Goal: Task Accomplishment & Management: Use online tool/utility

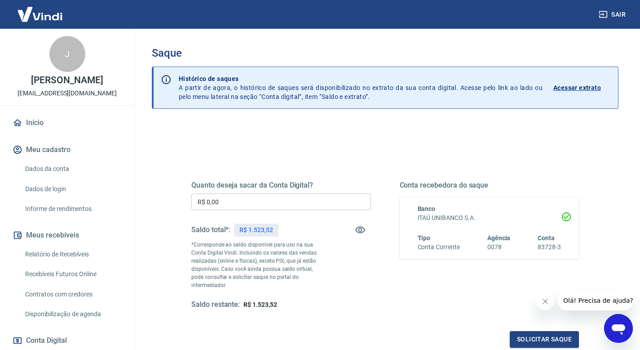
click at [301, 205] on input "R$ 0,00" at bounding box center [281, 201] width 180 height 17
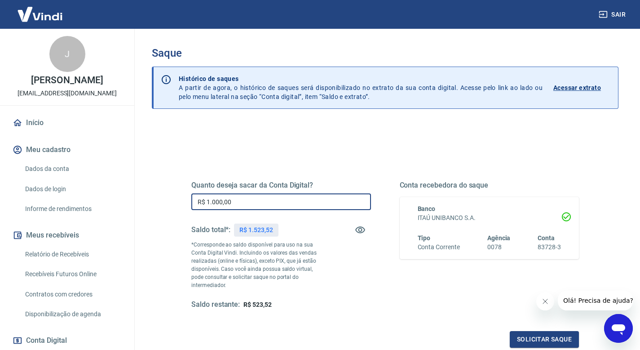
type input "R$ 1.000,00"
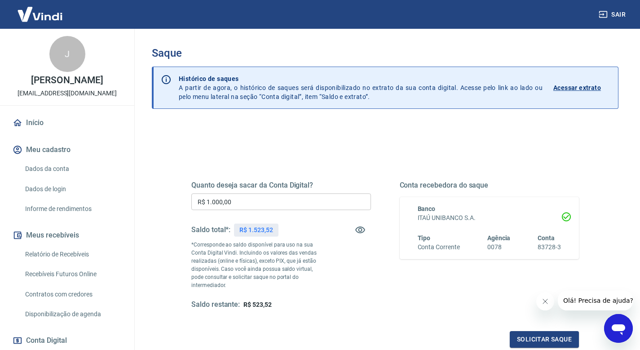
click at [360, 289] on div "Quanto deseja sacar da Conta Digital? R$ 1.000,00 ​ Saldo total*: R$ 1.523,52 *…" at bounding box center [281, 245] width 180 height 128
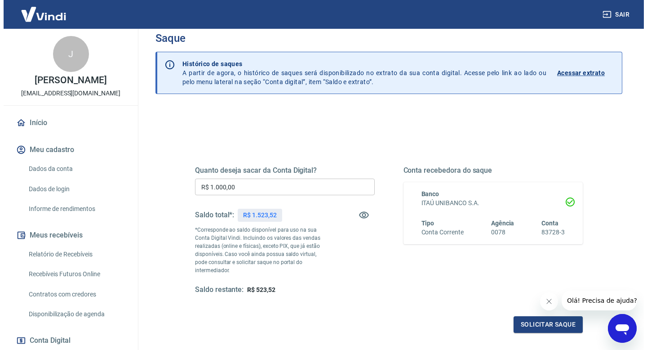
scroll to position [14, 0]
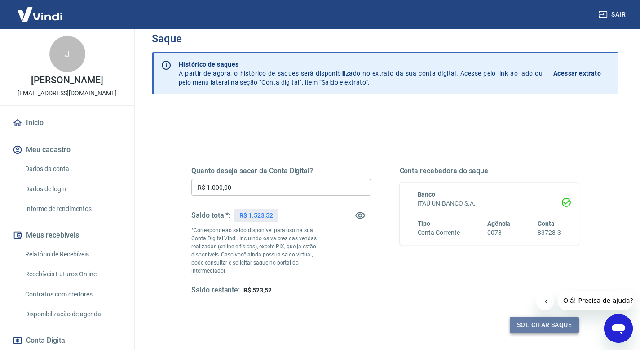
click at [522, 316] on button "Solicitar saque" at bounding box center [544, 324] width 69 height 17
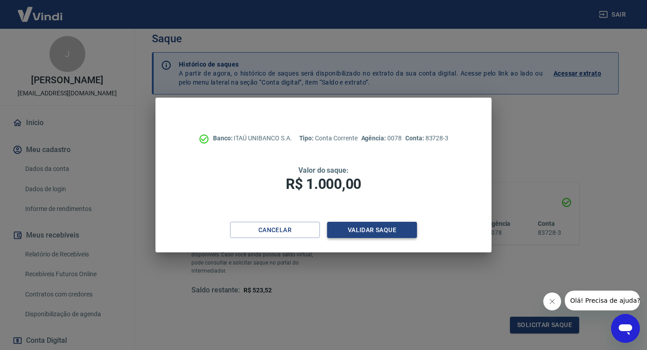
click at [346, 228] on button "Validar saque" at bounding box center [372, 229] width 90 height 17
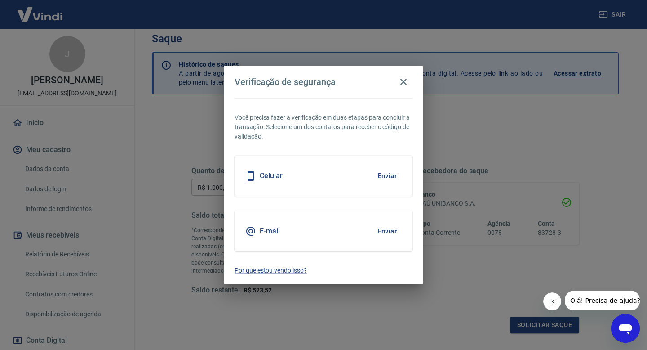
click at [385, 178] on button "Enviar" at bounding box center [386, 175] width 29 height 19
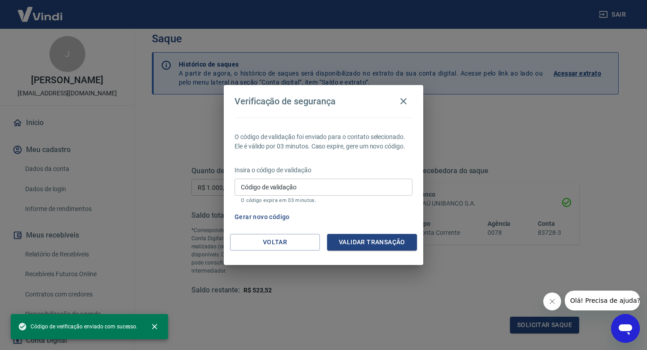
click at [300, 187] on input "Código de validação" at bounding box center [324, 186] width 178 height 17
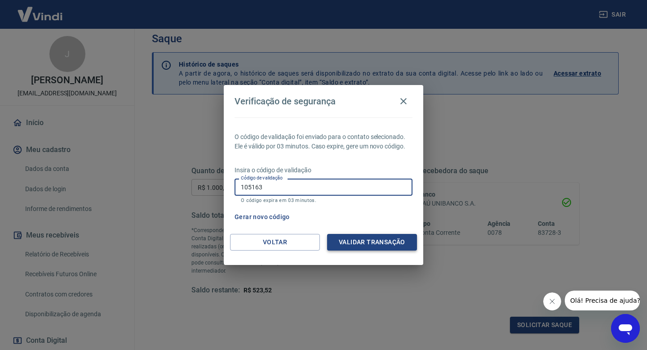
type input "105163"
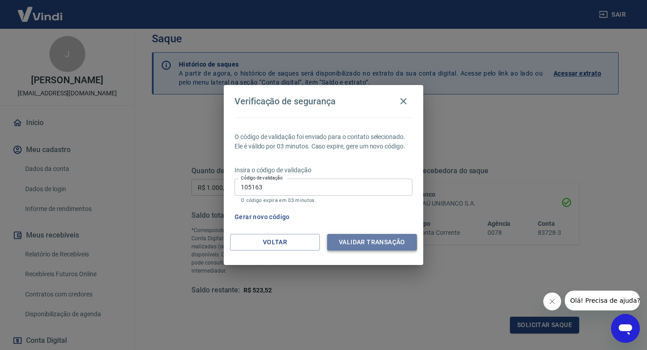
click at [378, 234] on button "Validar transação" at bounding box center [372, 242] width 90 height 17
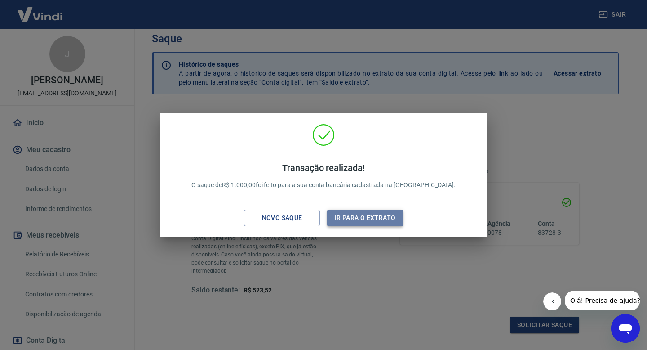
click at [359, 218] on button "Ir para o extrato" at bounding box center [365, 217] width 76 height 17
